Goal: Task Accomplishment & Management: Complete application form

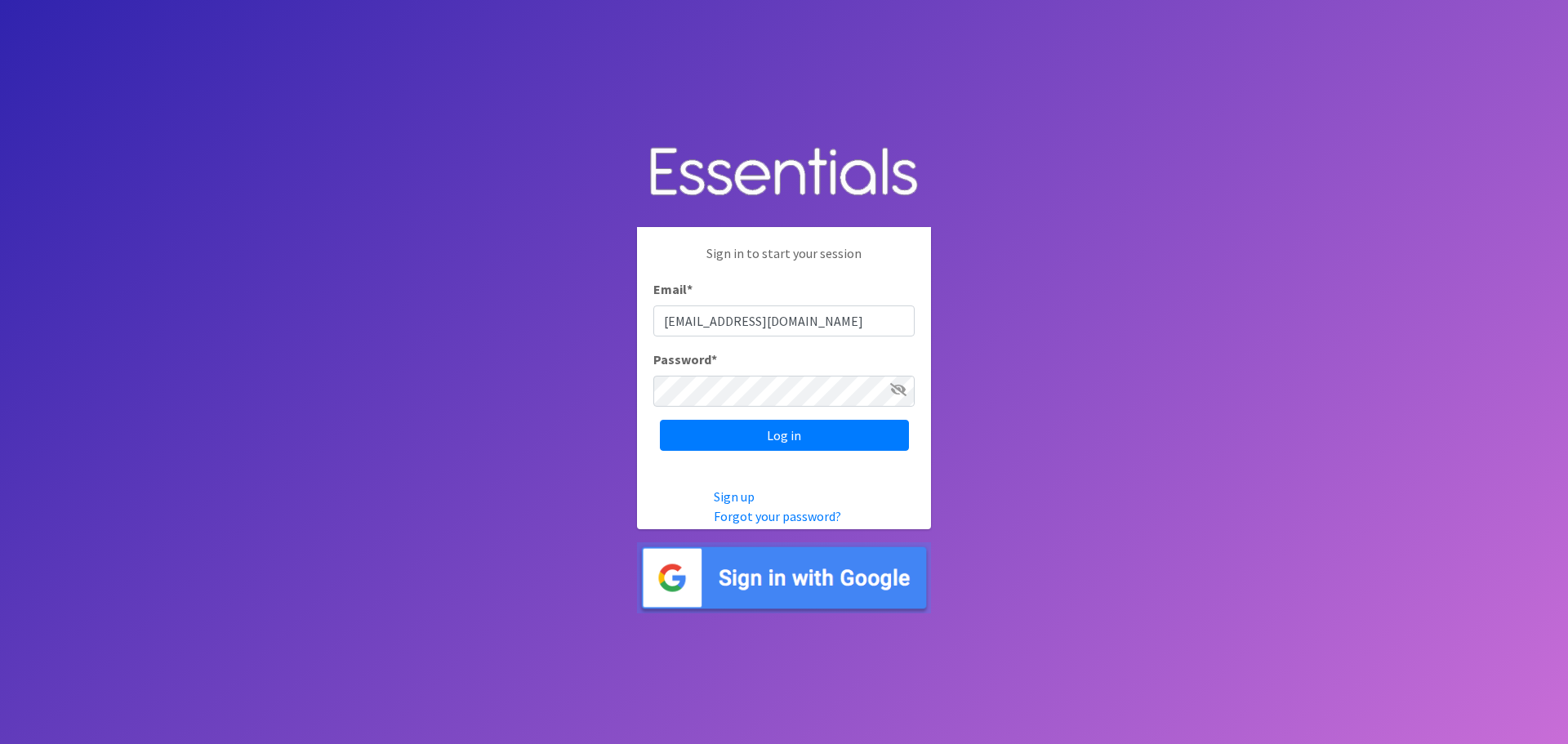
type input "[EMAIL_ADDRESS][DOMAIN_NAME]"
click at [825, 429] on input "Log in" at bounding box center [784, 434] width 249 height 31
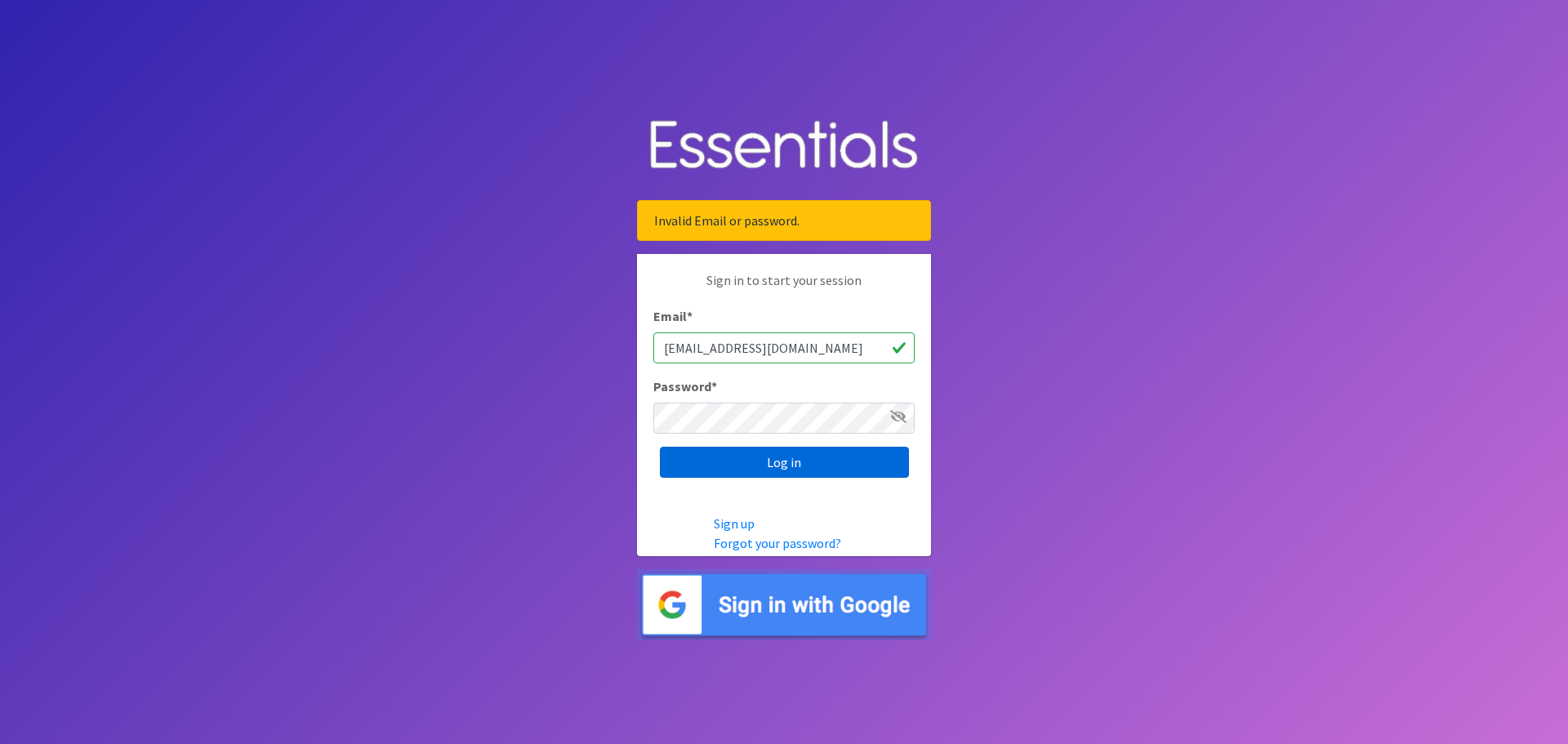
click at [803, 461] on input "Log in" at bounding box center [784, 462] width 249 height 31
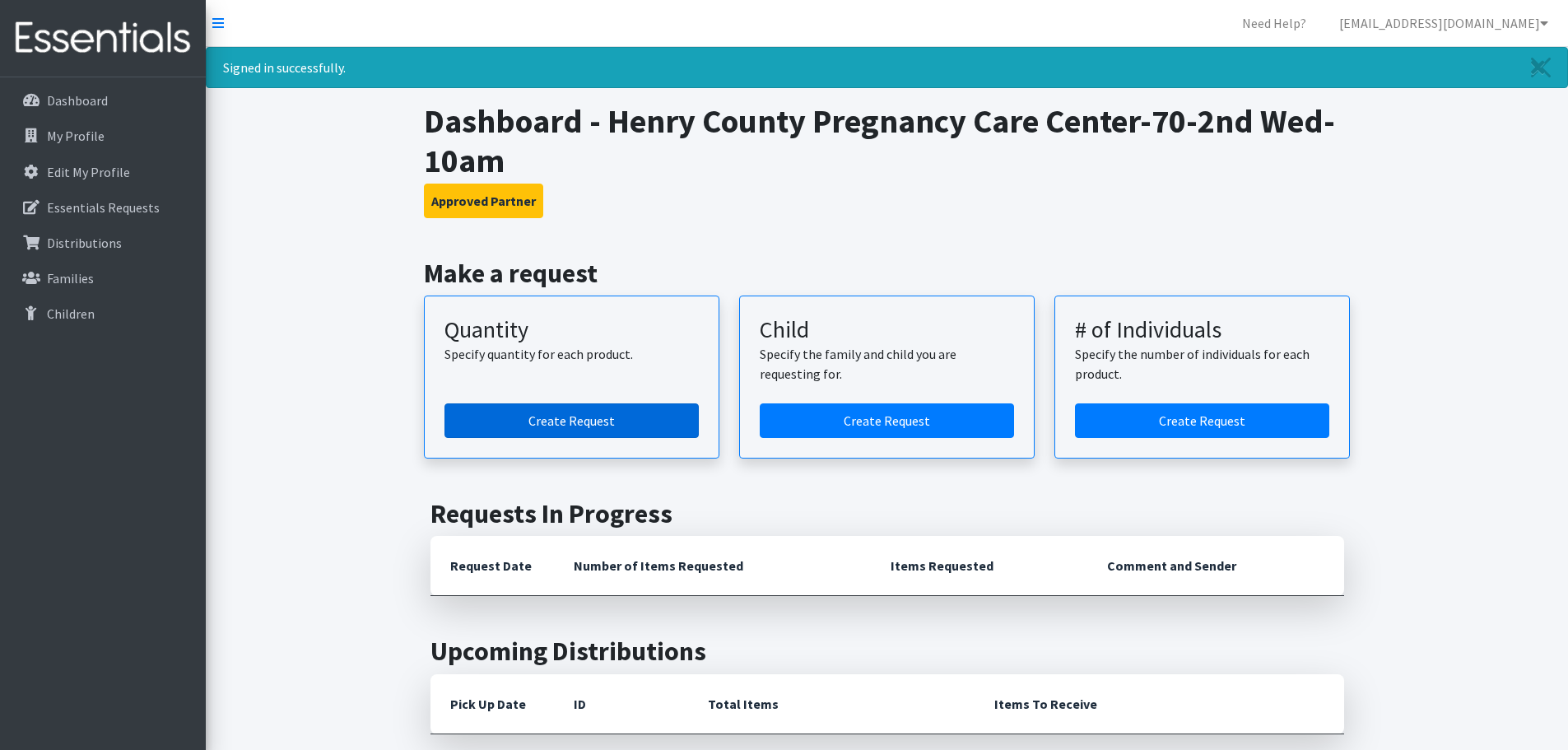
click at [635, 415] on link "Create Request" at bounding box center [571, 420] width 254 height 35
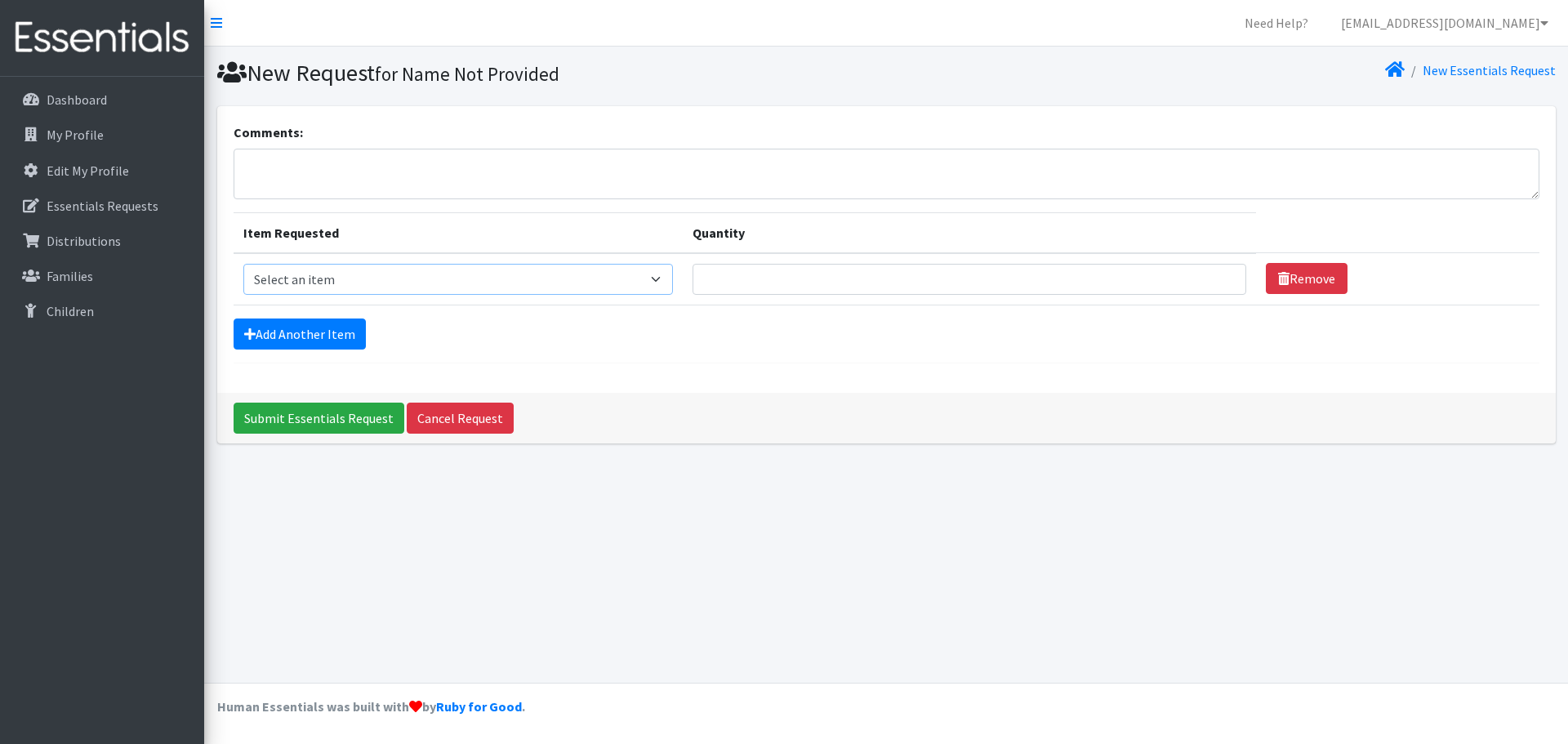
click at [663, 279] on select "Select an item Kids (Newborn) Kids (Size 1) Kids (Size 2) Kids (Size 3) Kids (S…" at bounding box center [458, 279] width 430 height 31
select select "3415"
click at [243, 263] on select "Select an item Kids (Newborn) Kids (Size 1) Kids (Size 2) Kids (Size 3) Kids (S…" at bounding box center [458, 279] width 430 height 31
click at [1212, 272] on input "17" at bounding box center [970, 279] width 554 height 31
click at [1215, 275] on input "27" at bounding box center [970, 279] width 554 height 31
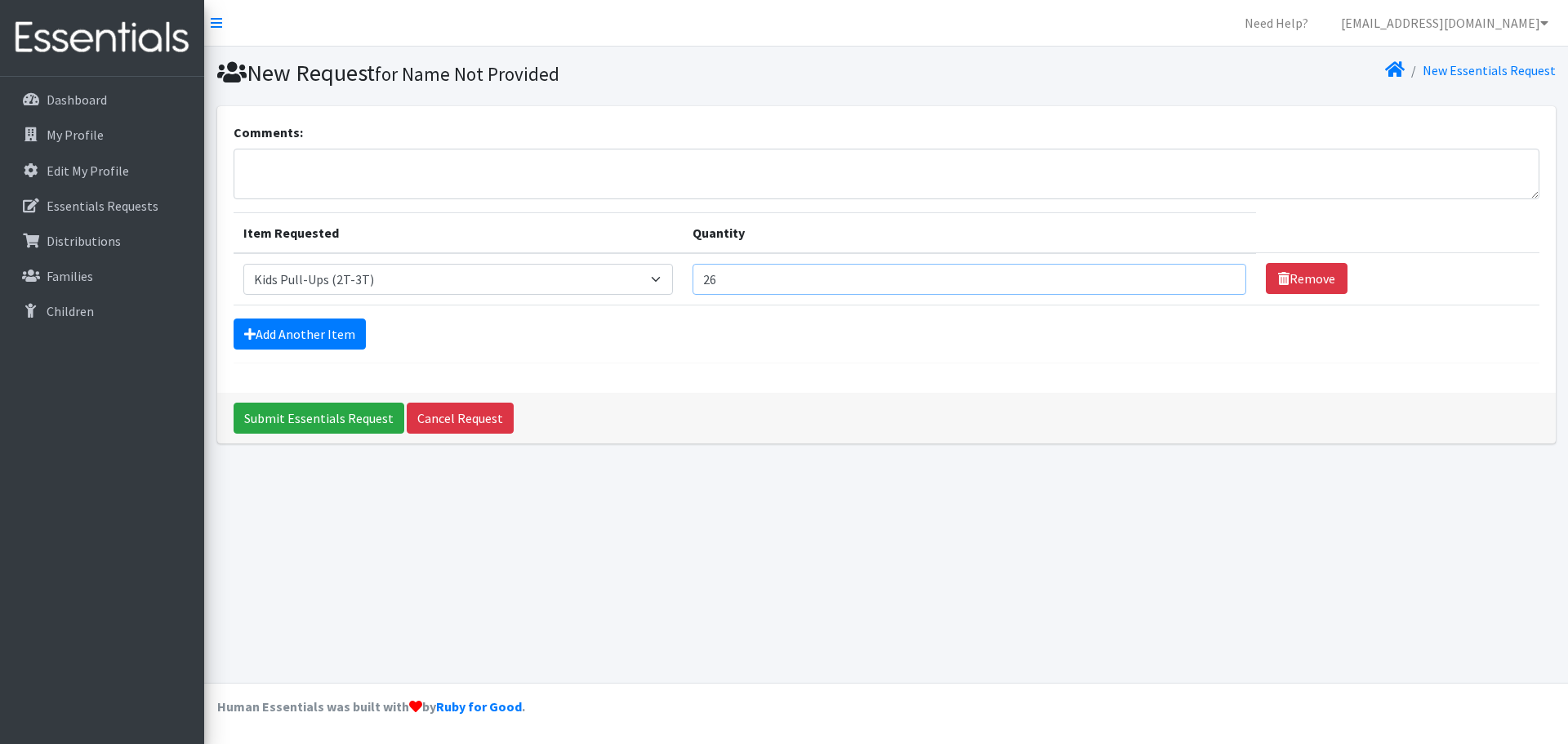
click at [1218, 283] on input "26" at bounding box center [970, 279] width 554 height 31
type input "25"
click at [1218, 283] on input "25" at bounding box center [970, 279] width 554 height 31
click at [662, 277] on select "Select an item Kids (Newborn) Kids (Size 1) Kids (Size 2) Kids (Size 3) Kids (S…" at bounding box center [458, 279] width 430 height 31
select select "3417"
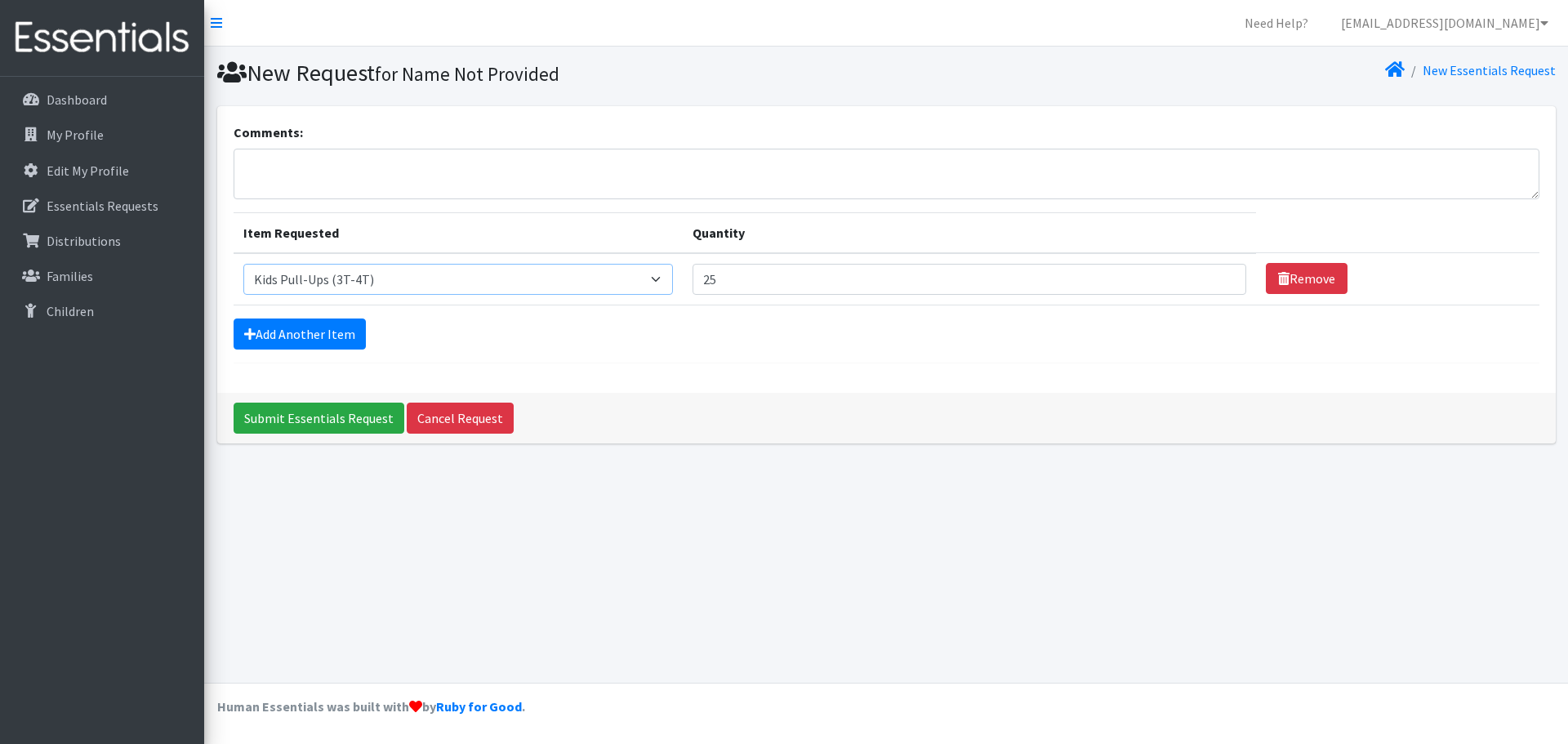
click at [243, 263] on select "Select an item Kids (Newborn) Kids (Size 1) Kids (Size 2) Kids (Size 3) Kids (S…" at bounding box center [458, 279] width 430 height 31
click at [333, 325] on link "Add Another Item" at bounding box center [299, 334] width 133 height 31
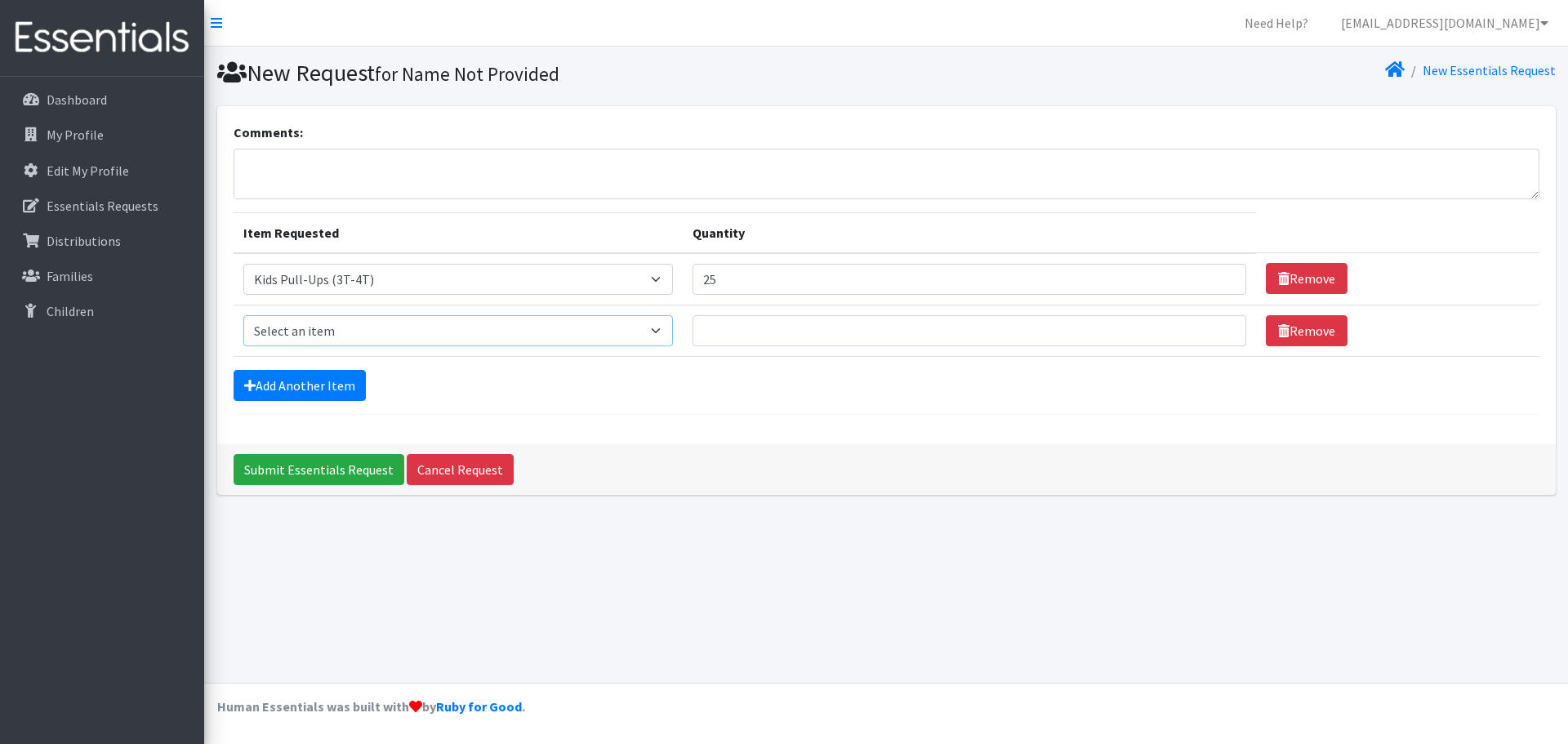
click at [664, 330] on select "Select an item Kids (Newborn) Kids (Size 1) Kids (Size 2) Kids (Size 3) Kids (S…" at bounding box center [458, 330] width 430 height 31
select select "3415"
click at [243, 315] on select "Select an item Kids (Newborn) Kids (Size 1) Kids (Size 2) Kids (Size 3) Kids (S…" at bounding box center [458, 330] width 430 height 31
click at [1217, 322] on input "12" at bounding box center [970, 330] width 554 height 31
click at [1211, 326] on input "22" at bounding box center [970, 330] width 554 height 31
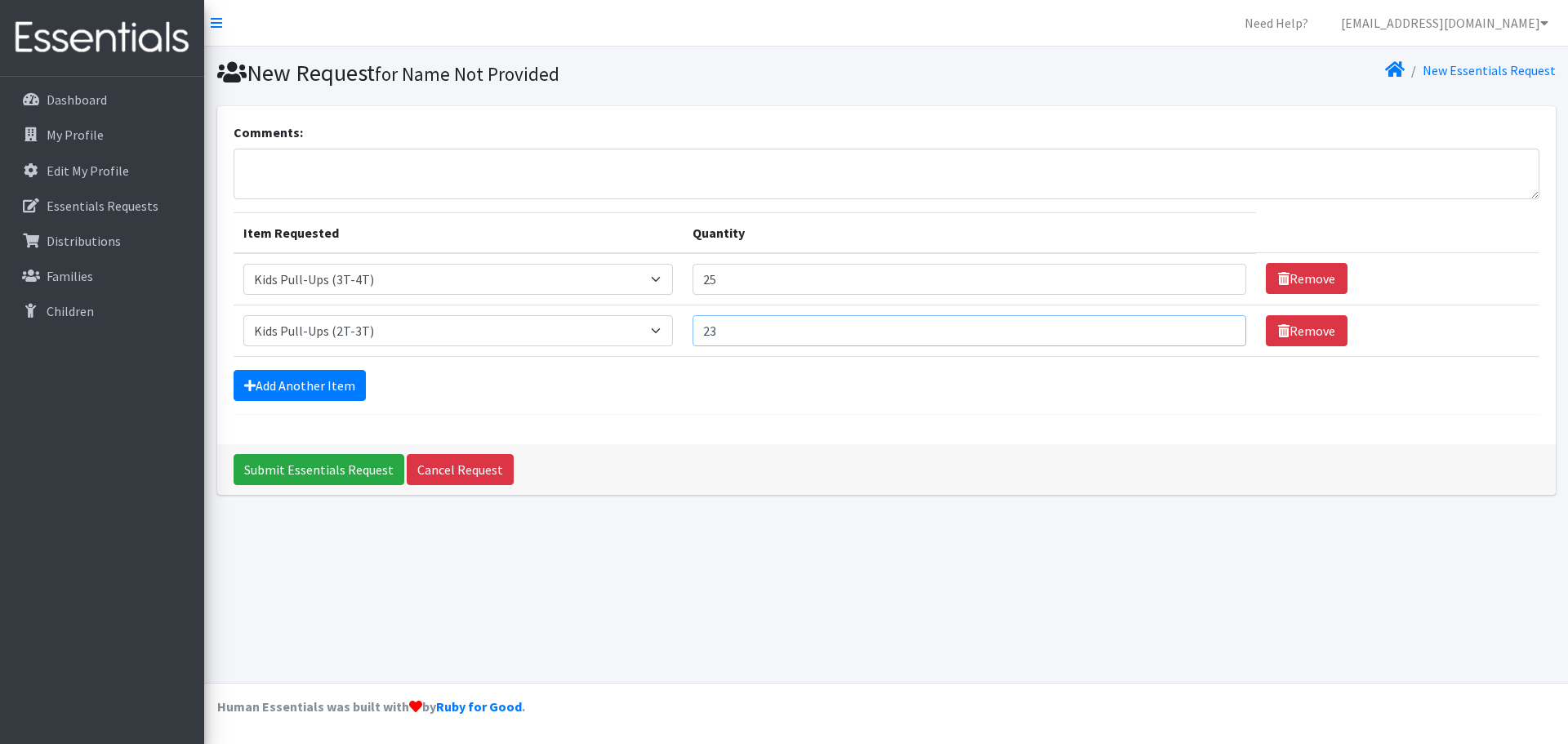
click at [1211, 326] on input "23" at bounding box center [970, 330] width 554 height 31
click at [1211, 326] on input "24" at bounding box center [970, 330] width 554 height 31
type input "25"
click at [1211, 326] on input "25" at bounding box center [970, 330] width 554 height 31
click at [321, 379] on link "Add Another Item" at bounding box center [299, 384] width 133 height 31
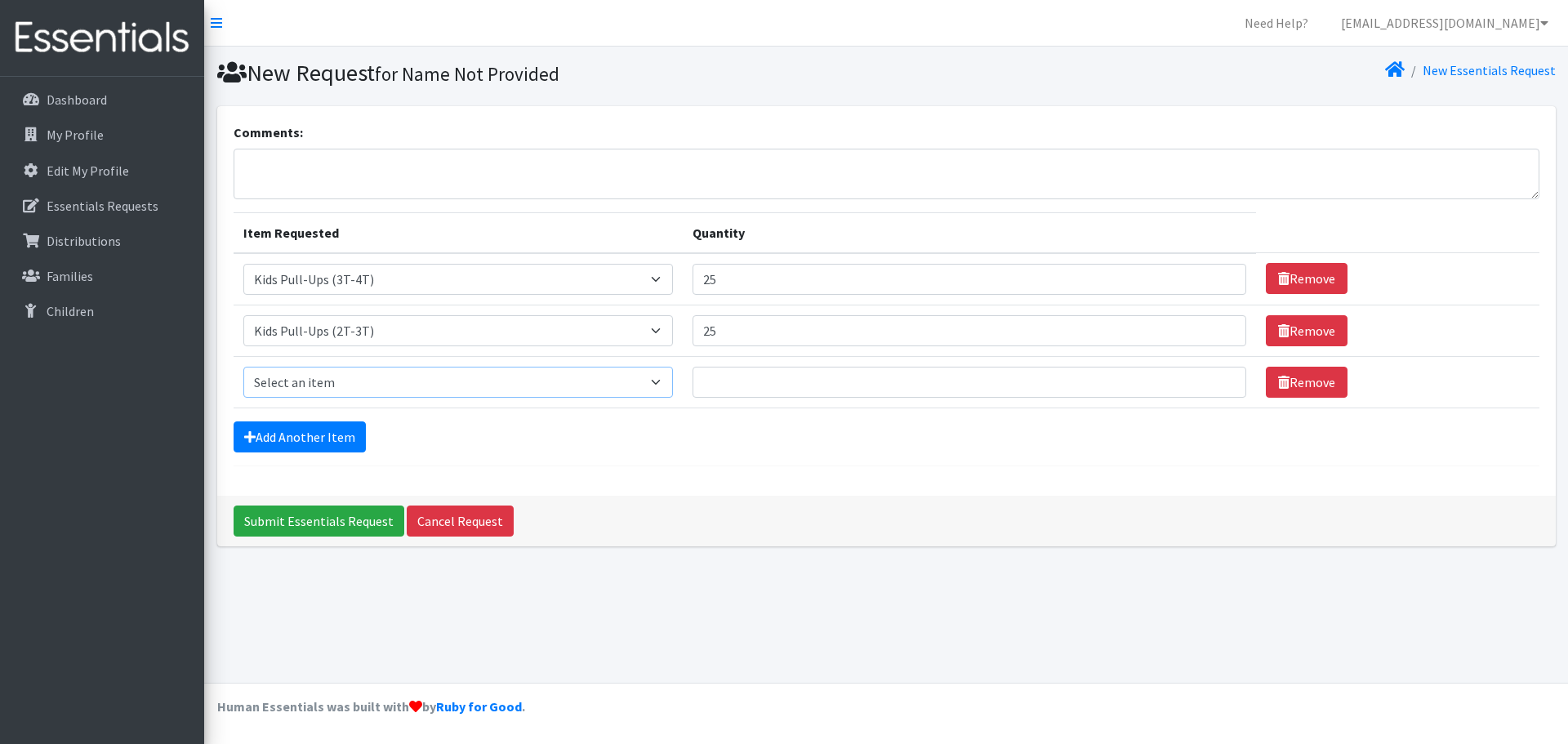
click at [661, 380] on select "Select an item Kids (Newborn) Kids (Size 1) Kids (Size 2) Kids (Size 3) Kids (S…" at bounding box center [458, 382] width 430 height 31
select select "3408"
click at [243, 367] on select "Select an item Kids (Newborn) Kids (Size 1) Kids (Size 2) Kids (Size 3) Kids (S…" at bounding box center [458, 382] width 430 height 31
click at [1211, 376] on input "16" at bounding box center [970, 382] width 554 height 31
click at [1211, 376] on input "17" at bounding box center [970, 382] width 554 height 31
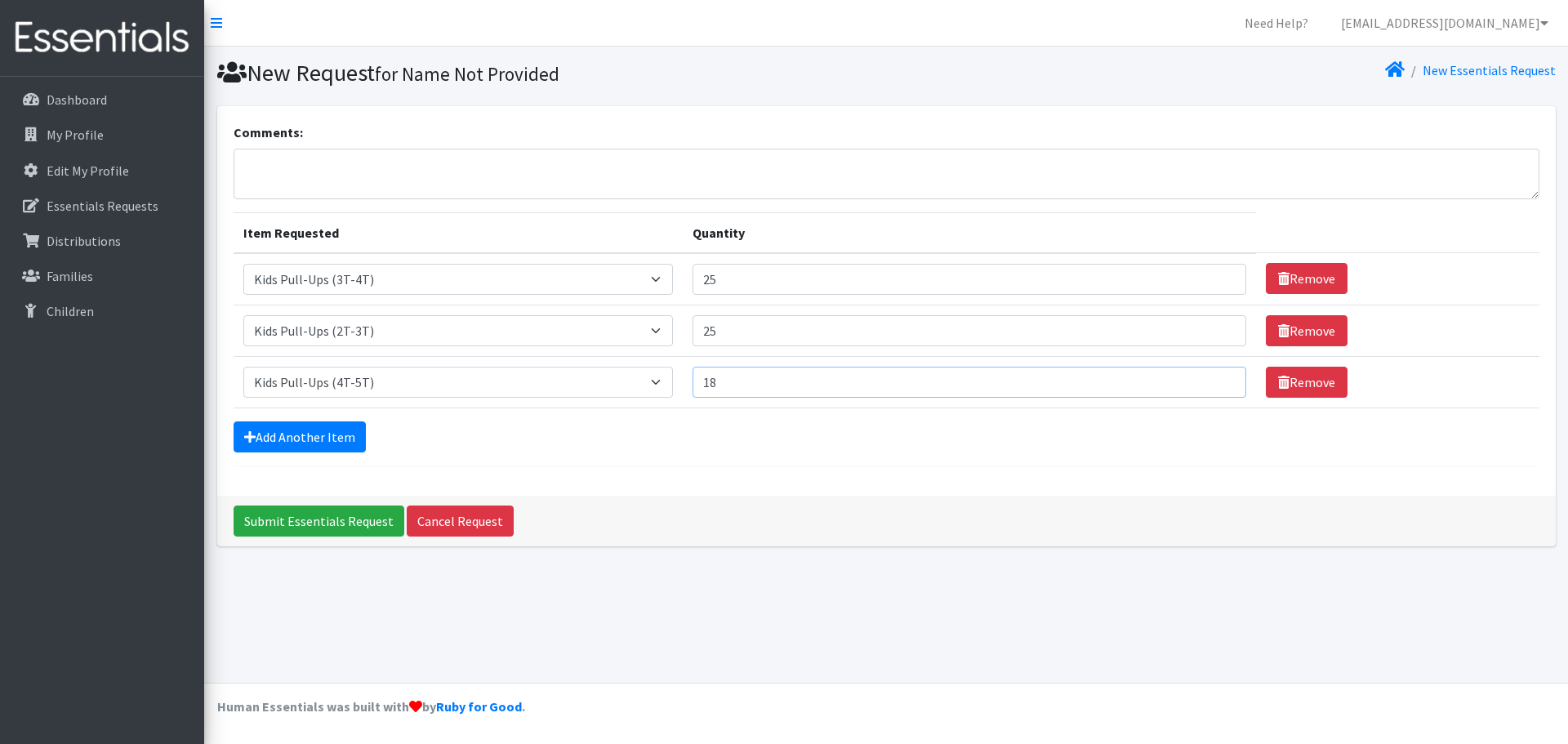
click at [1211, 376] on input "18" at bounding box center [970, 382] width 554 height 31
click at [1211, 376] on input "19" at bounding box center [970, 382] width 554 height 31
click at [1211, 376] on input "20" at bounding box center [970, 382] width 554 height 31
click at [1211, 376] on input "21" at bounding box center [970, 382] width 554 height 31
click at [1211, 376] on input "22" at bounding box center [970, 382] width 554 height 31
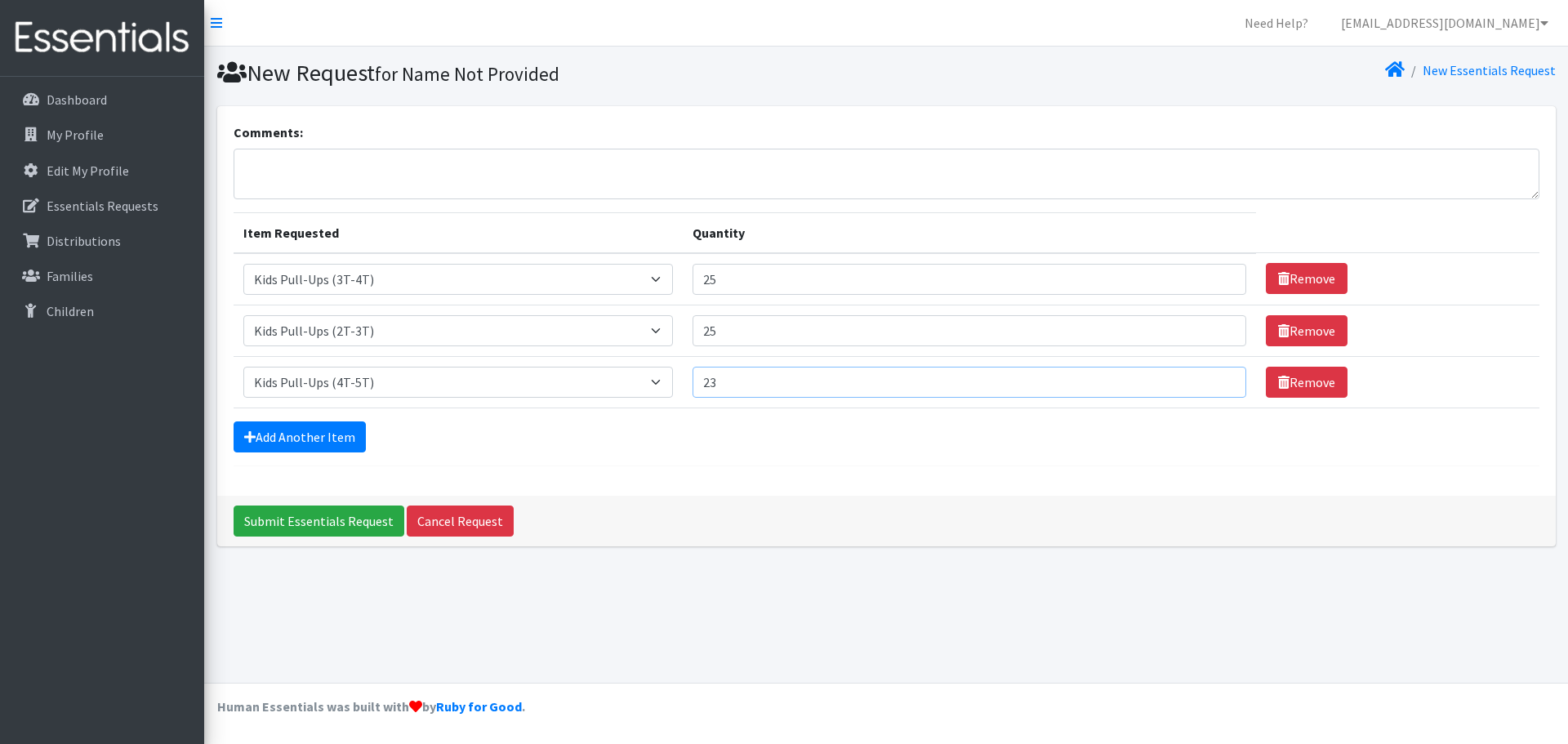
click at [1211, 376] on input "23" at bounding box center [970, 382] width 554 height 31
click at [1211, 376] on input "24" at bounding box center [970, 382] width 554 height 31
type input "25"
click at [1211, 376] on input "25" at bounding box center [970, 382] width 554 height 31
click at [335, 427] on link "Add Another Item" at bounding box center [299, 436] width 133 height 31
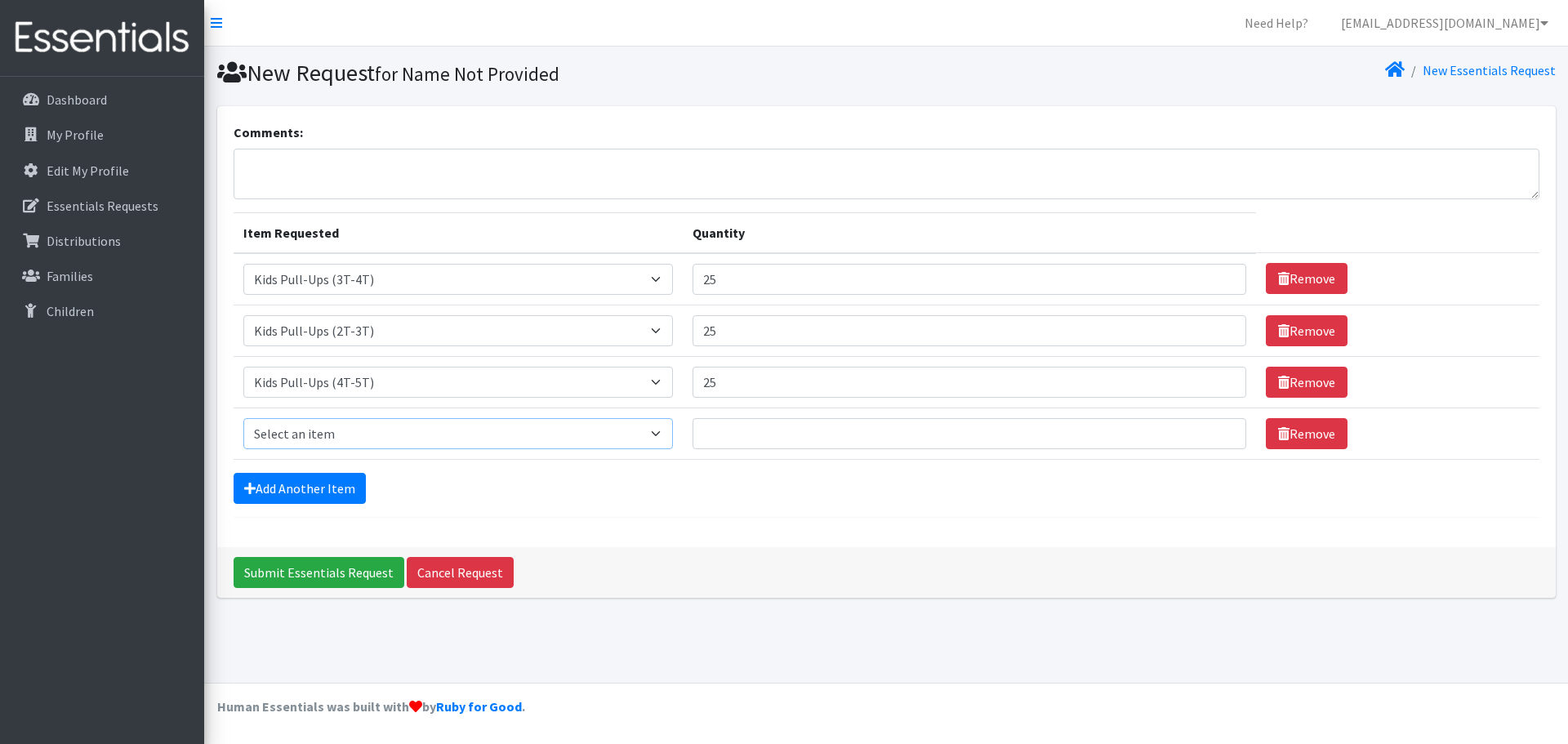
click at [662, 431] on select "Select an item Kids (Newborn) Kids (Size 1) Kids (Size 2) Kids (Size 3) Kids (S…" at bounding box center [458, 433] width 430 height 31
select select "3407"
click at [243, 418] on select "Select an item Kids (Newborn) Kids (Size 1) Kids (Size 2) Kids (Size 3) Kids (S…" at bounding box center [458, 433] width 430 height 31
click at [1215, 426] on input "19" at bounding box center [970, 433] width 554 height 31
click at [1214, 430] on input "20" at bounding box center [970, 433] width 554 height 31
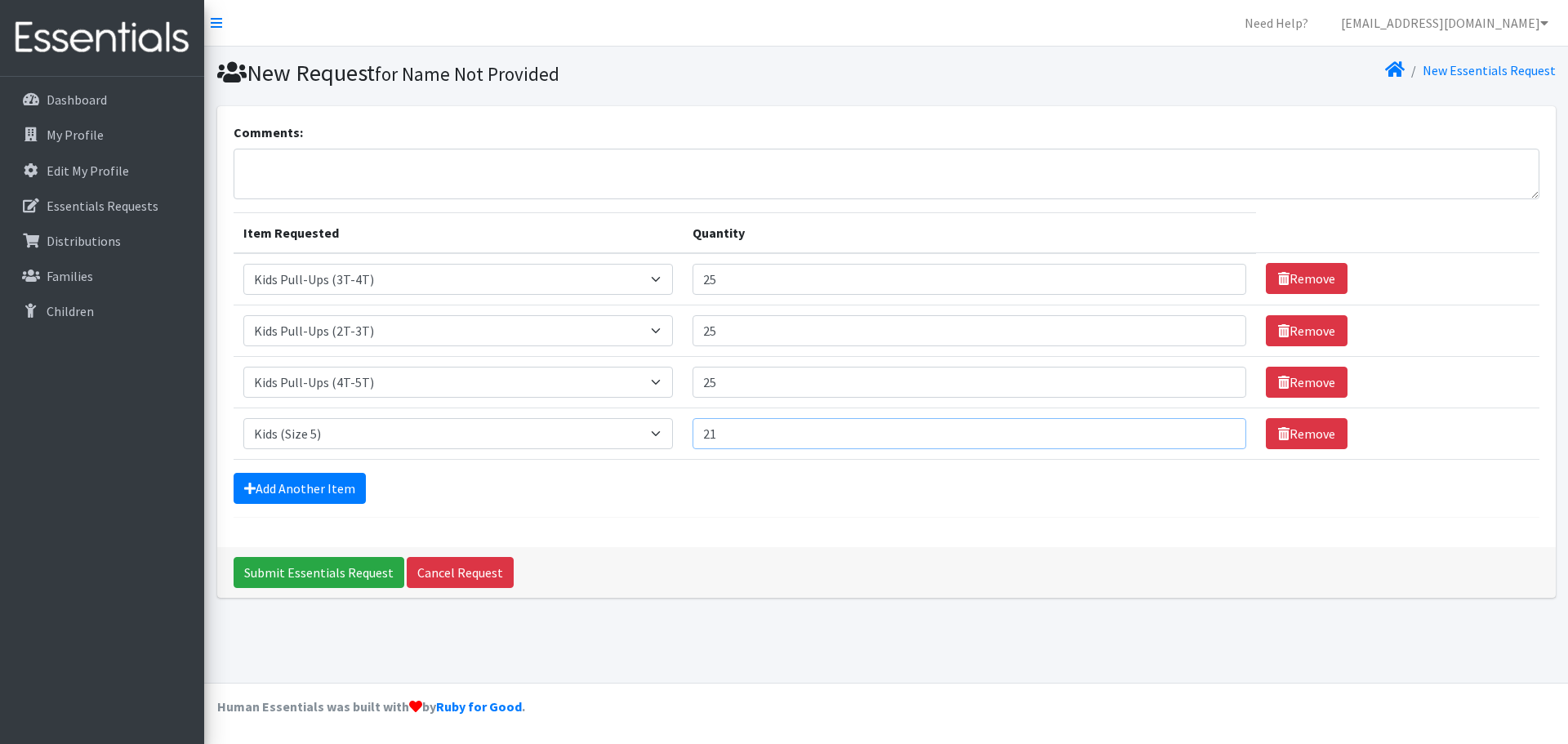
click at [1213, 430] on input "21" at bounding box center [970, 433] width 554 height 31
click at [1212, 430] on input "22" at bounding box center [970, 433] width 554 height 31
click at [1212, 430] on input "23" at bounding box center [970, 433] width 554 height 31
click at [1212, 430] on input "24" at bounding box center [970, 433] width 554 height 31
type input "25"
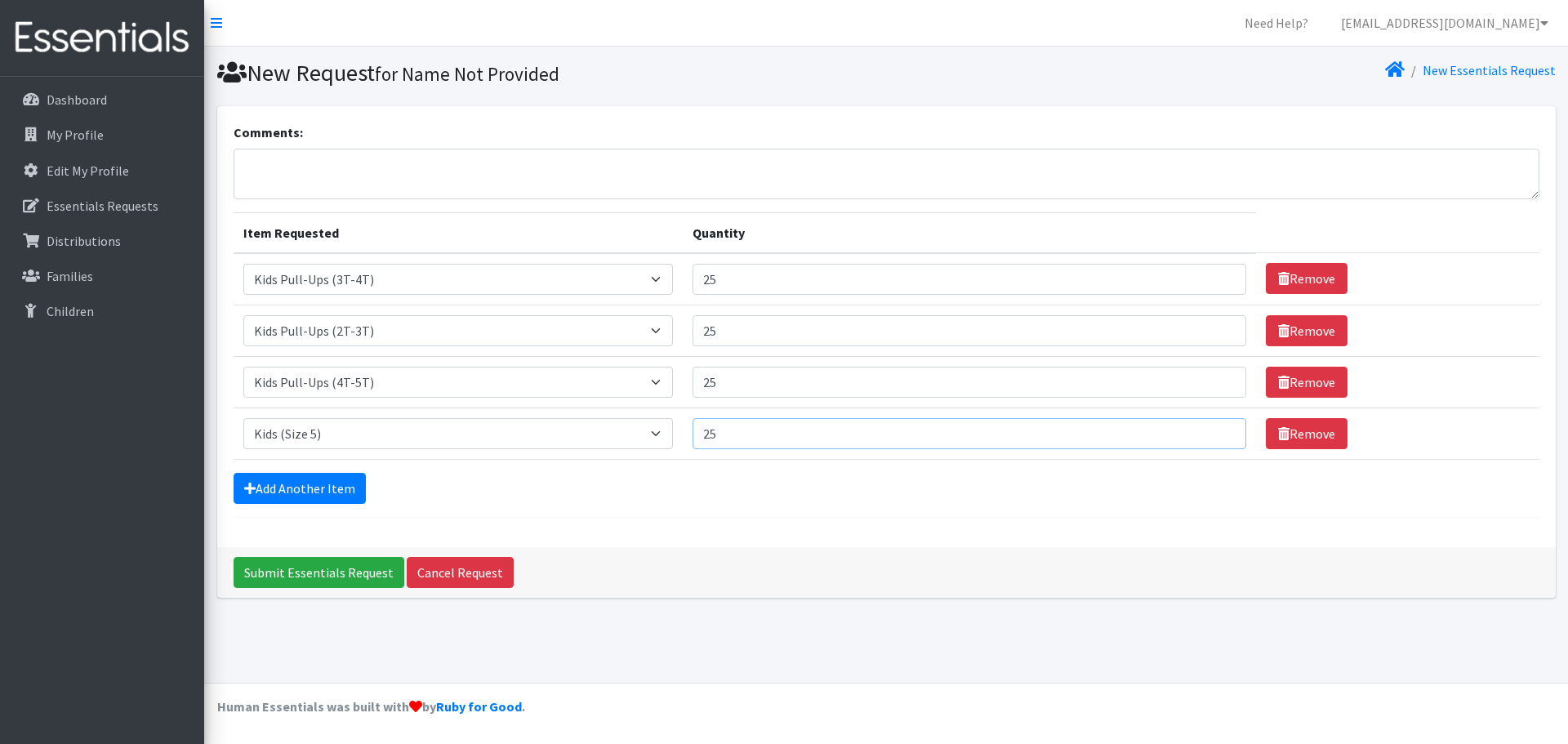
click at [1212, 430] on input "25" at bounding box center [970, 433] width 554 height 31
click at [410, 173] on textarea "Comments:" at bounding box center [886, 174] width 1306 height 51
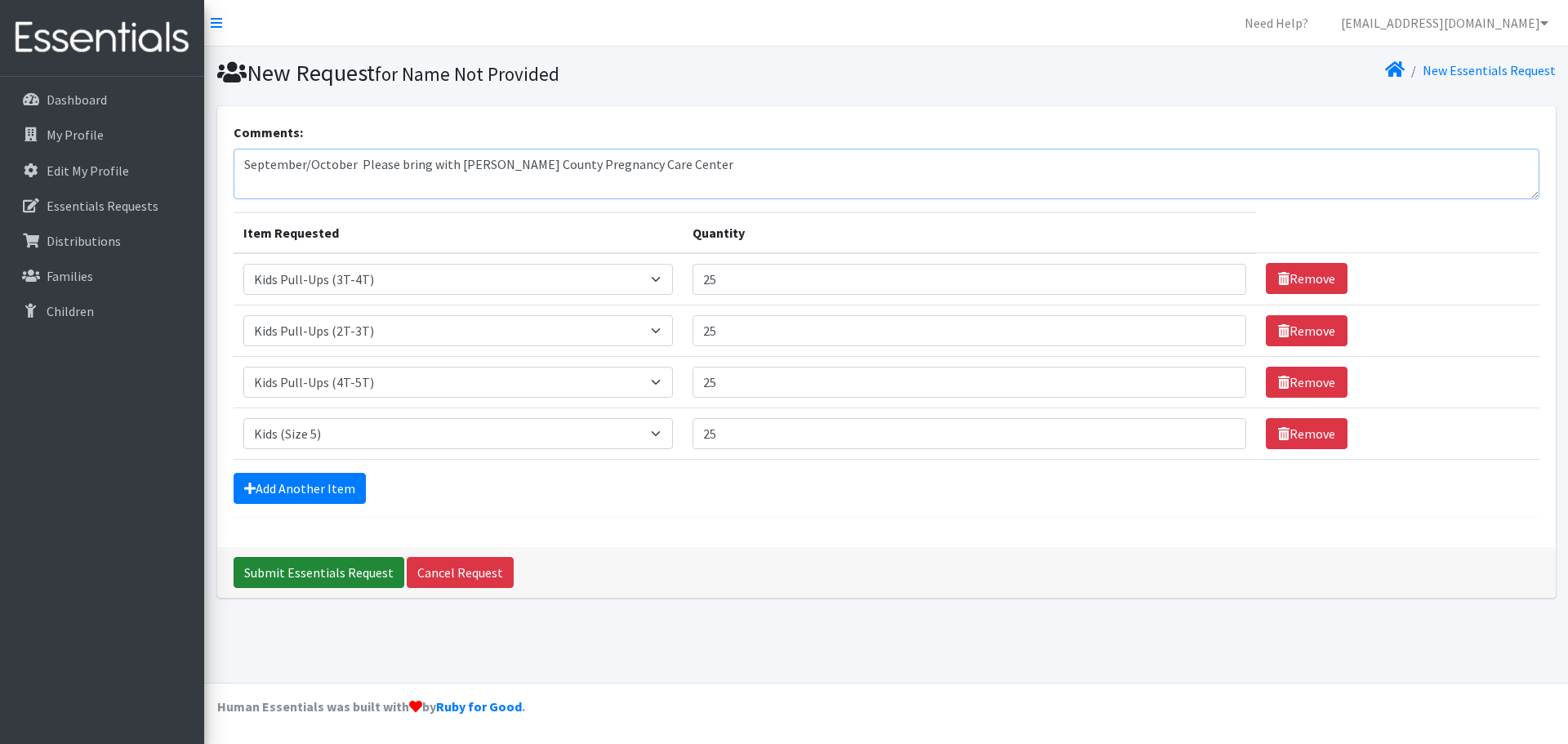
type textarea "September/October Please bring with [PERSON_NAME] County Pregnancy Care Center"
click at [334, 566] on input "Submit Essentials Request" at bounding box center [319, 572] width 171 height 31
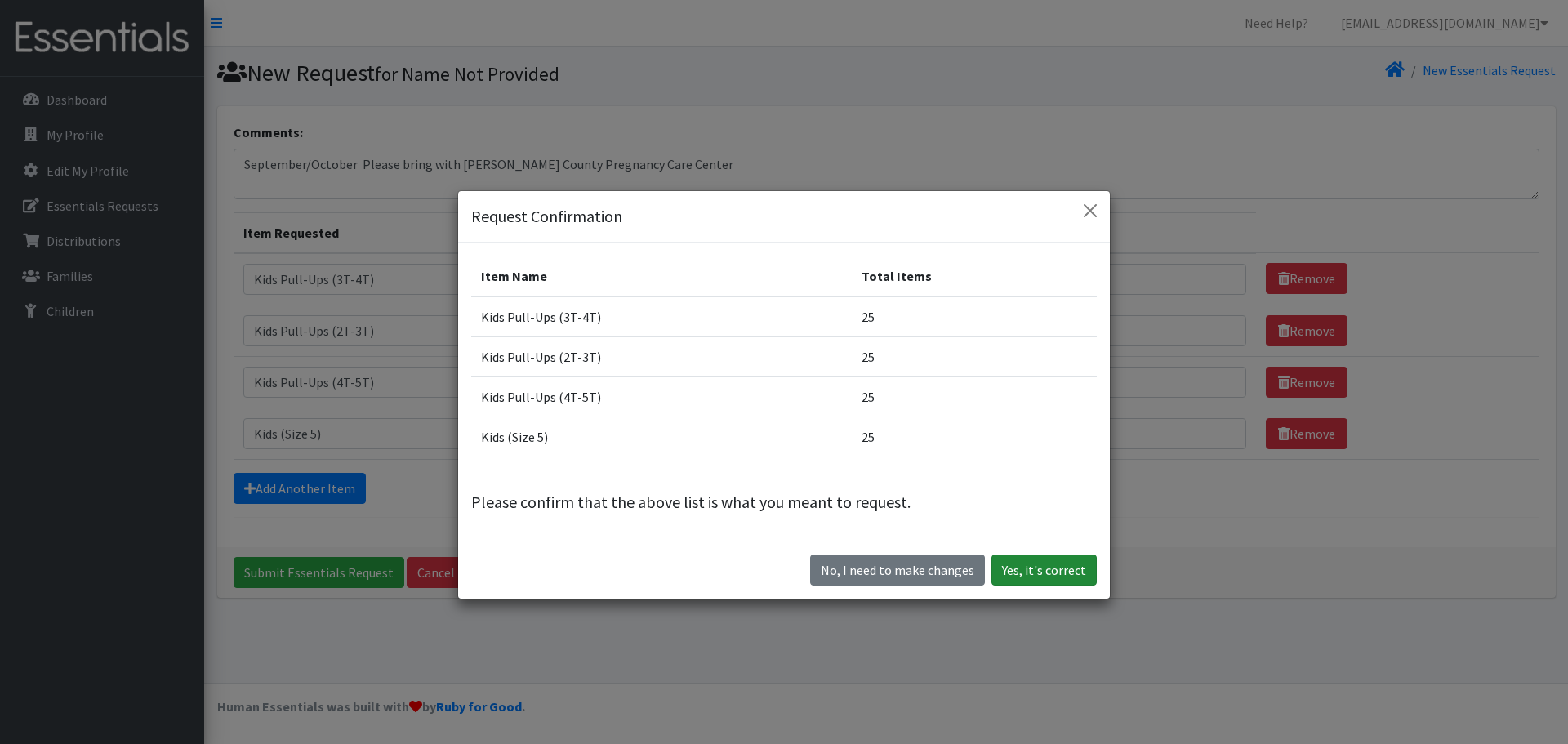
click at [1020, 568] on button "Yes, it's correct" at bounding box center [1044, 570] width 105 height 31
